Goal: Find specific page/section: Find specific page/section

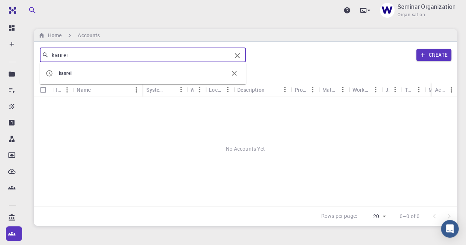
type input "kanrei"
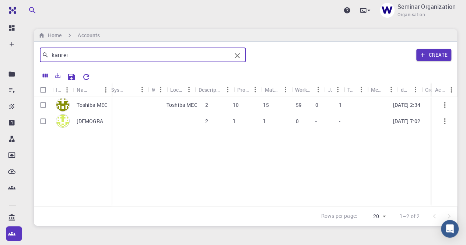
scroll to position [0, 40]
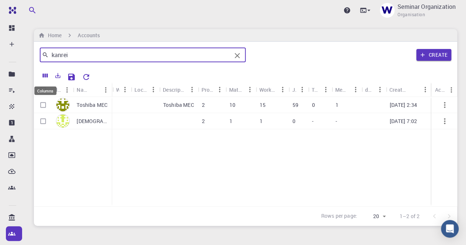
click at [45, 74] on icon "Columns" at bounding box center [45, 76] width 5 height 4
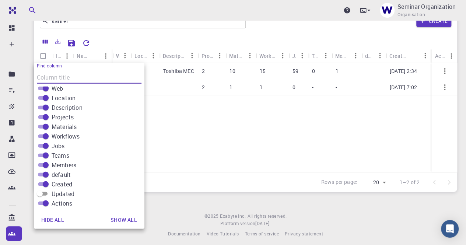
scroll to position [39, 0]
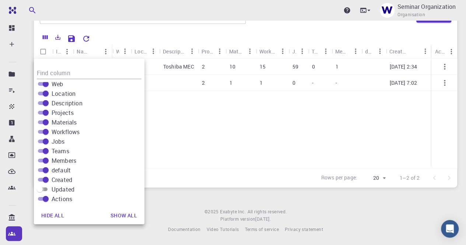
click at [45, 190] on input "Updated" at bounding box center [40, 189] width 27 height 9
checkbox input "true"
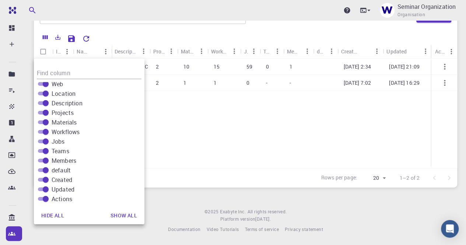
scroll to position [0, 88]
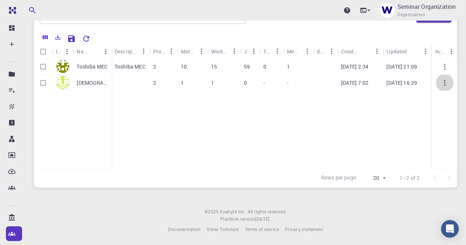
click at [448, 84] on icon "button" at bounding box center [445, 83] width 9 height 9
click at [454, 92] on span "Open" at bounding box center [454, 91] width 11 height 7
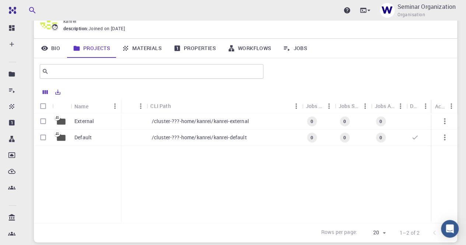
scroll to position [0, 93]
click at [48, 92] on icon "Columns" at bounding box center [45, 92] width 7 height 7
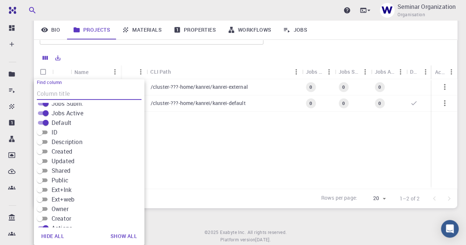
scroll to position [102, 0]
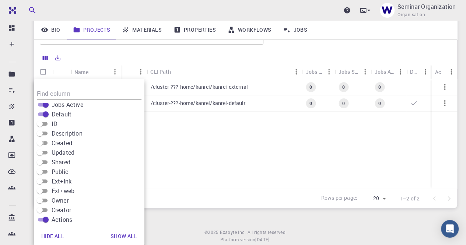
click at [46, 143] on input "Created" at bounding box center [40, 143] width 27 height 9
checkbox input "true"
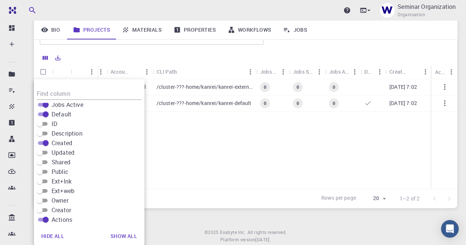
scroll to position [0, 38]
click at [44, 152] on input "Updated" at bounding box center [40, 152] width 27 height 9
checkbox input "true"
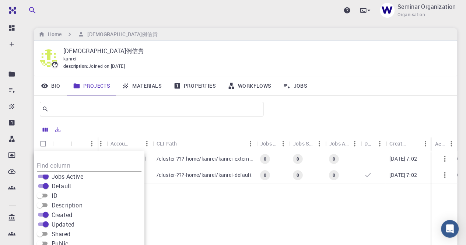
scroll to position [0, 0]
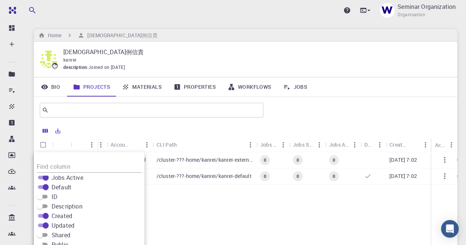
click at [376, 223] on div "External Default idle 0 kanrei-external /cluster-???-home/kanrei/kanrei-externa…" at bounding box center [251, 206] width 510 height 109
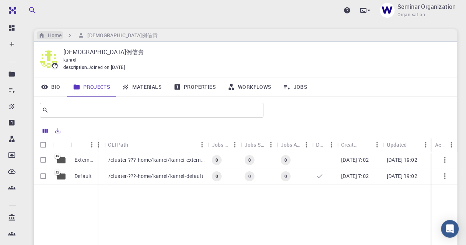
click at [59, 35] on h6 "Home" at bounding box center [53, 35] width 17 height 8
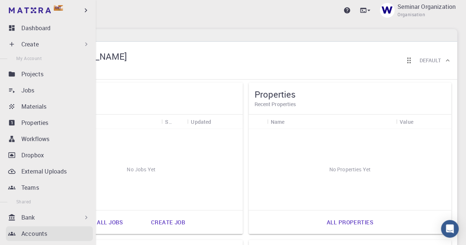
click at [31, 232] on p "Accounts" at bounding box center [34, 233] width 26 height 9
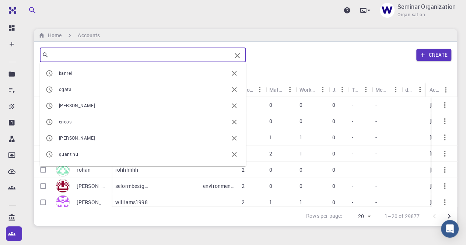
click at [153, 55] on input "text" at bounding box center [140, 55] width 183 height 10
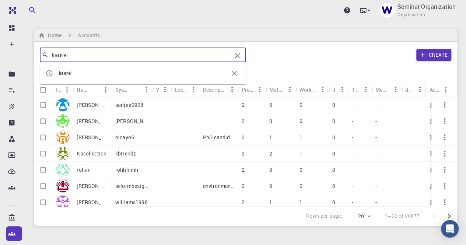
type input "kanrei"
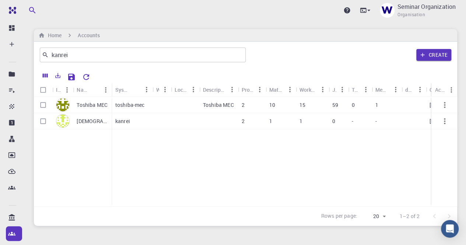
click at [129, 105] on p "toshiba-mec" at bounding box center [129, 104] width 29 height 7
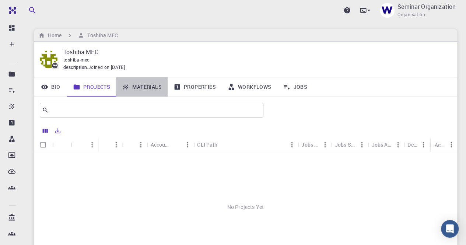
click at [145, 91] on link "Materials" at bounding box center [142, 86] width 52 height 19
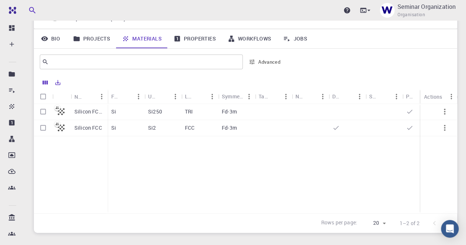
scroll to position [37, 0]
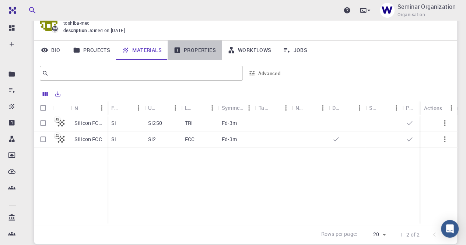
click at [192, 51] on link "Properties" at bounding box center [195, 50] width 54 height 19
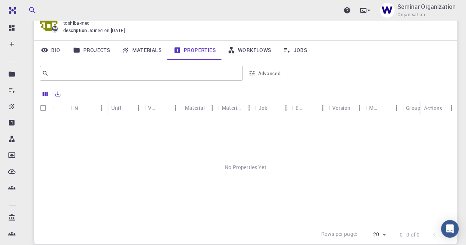
click at [301, 50] on link "Jobs" at bounding box center [295, 50] width 36 height 19
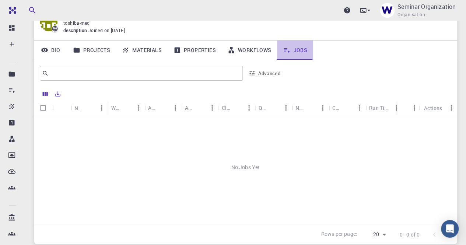
click at [295, 51] on link "Jobs" at bounding box center [295, 50] width 36 height 19
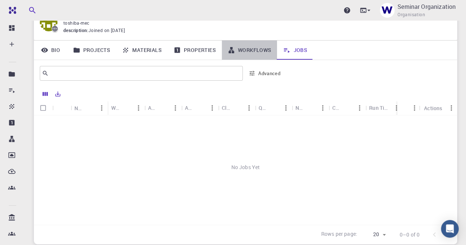
click at [248, 52] on link "Workflows" at bounding box center [250, 50] width 56 height 19
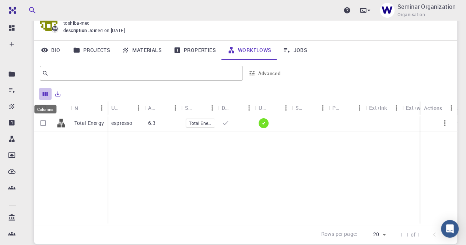
click at [45, 92] on icon "Columns" at bounding box center [45, 94] width 7 height 7
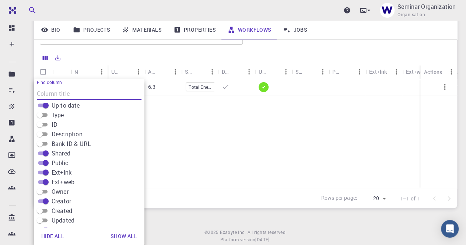
scroll to position [121, 0]
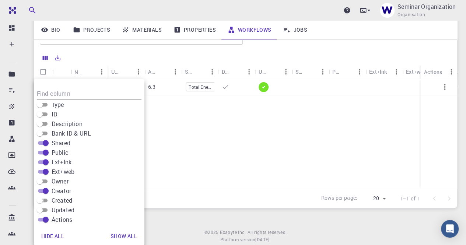
click at [44, 199] on input "Created" at bounding box center [40, 200] width 27 height 9
checkbox input "true"
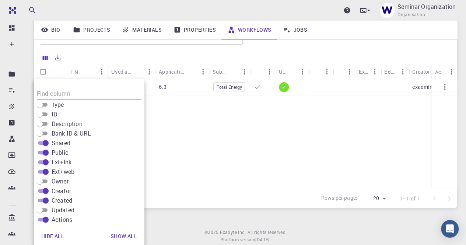
click at [46, 210] on input "Updated" at bounding box center [40, 210] width 27 height 9
checkbox input "true"
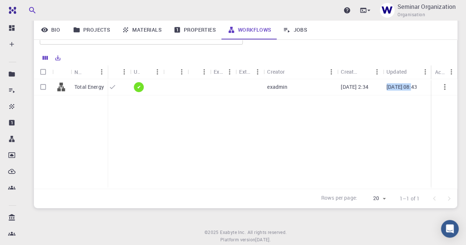
drag, startPoint x: 387, startPoint y: 86, endPoint x: 413, endPoint y: 92, distance: 26.8
click at [413, 92] on div "[DATE] 08:43" at bounding box center [407, 87] width 49 height 16
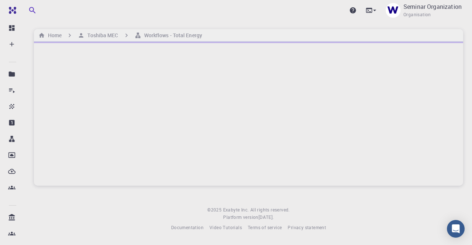
click at [380, 132] on div at bounding box center [248, 114] width 429 height 144
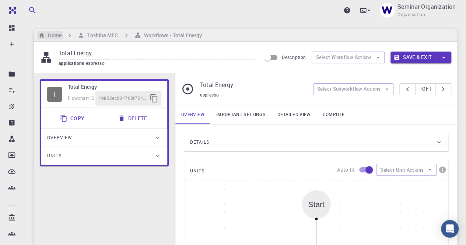
click at [48, 34] on h6 "Home" at bounding box center [53, 35] width 17 height 8
